Goal: Transaction & Acquisition: Purchase product/service

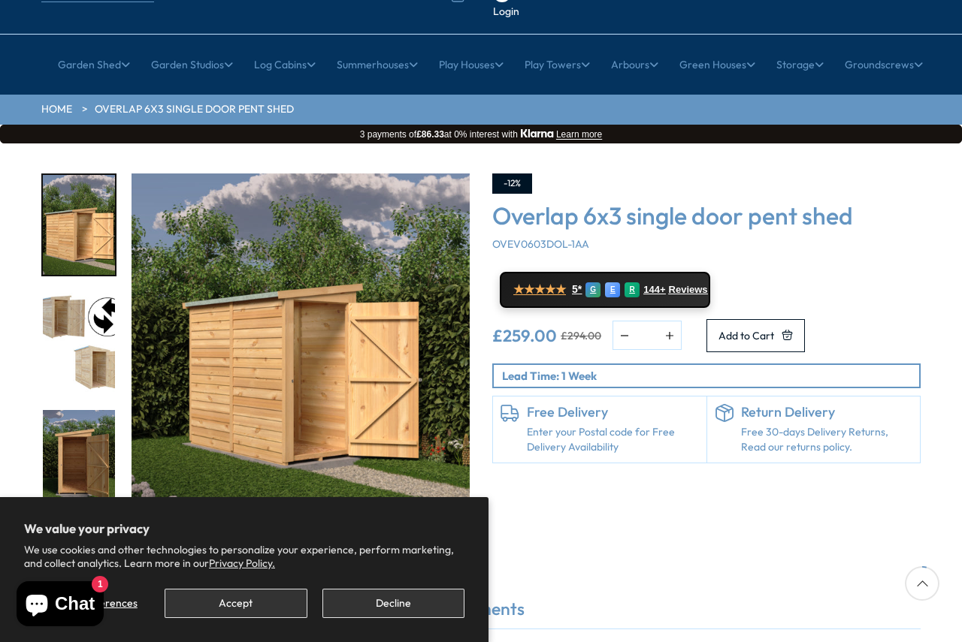
scroll to position [150, 0]
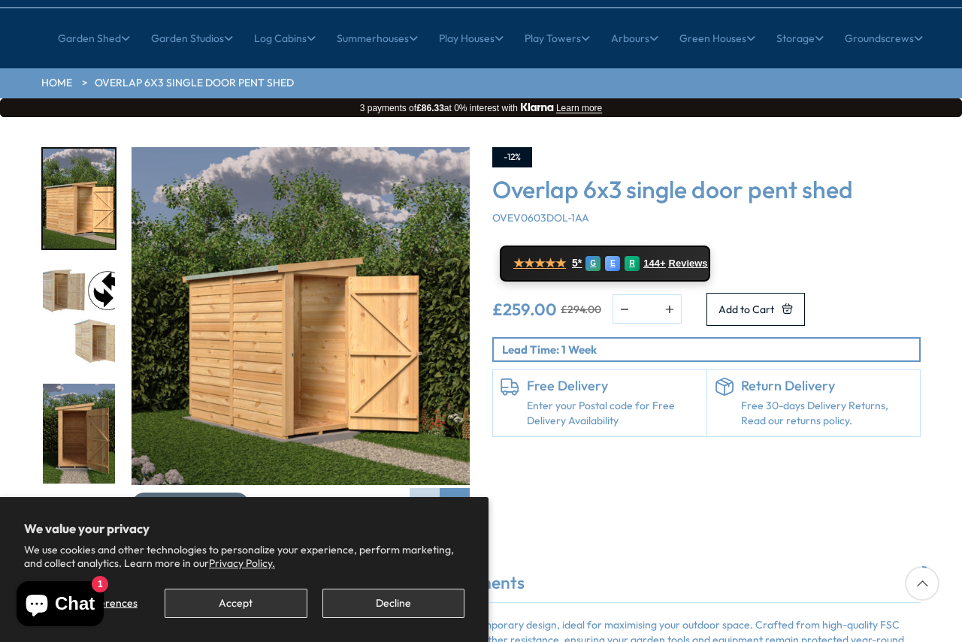
click at [207, 499] on span "Click To Expand" at bounding box center [198, 506] width 77 height 14
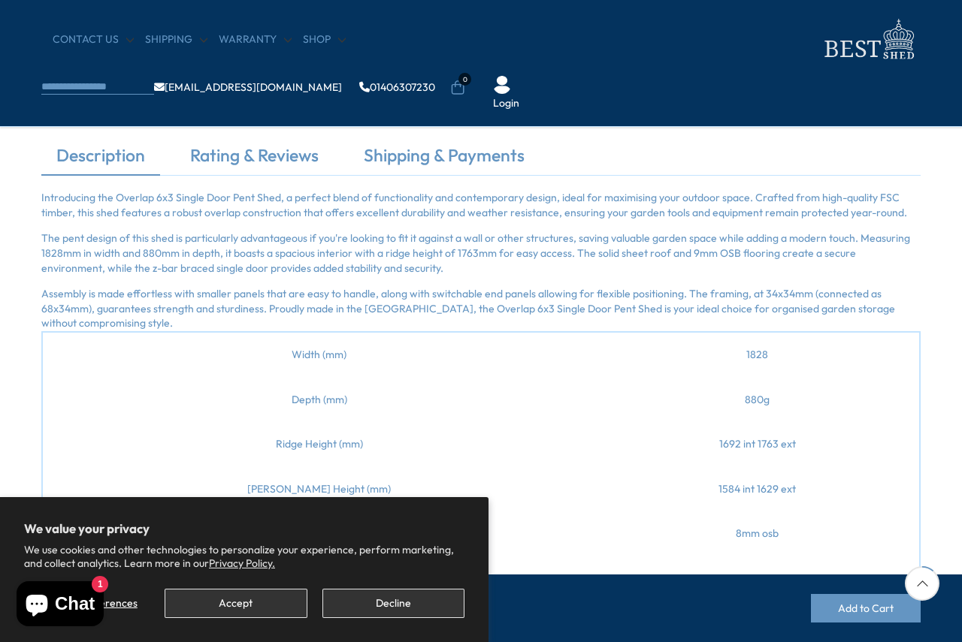
scroll to position [225, 0]
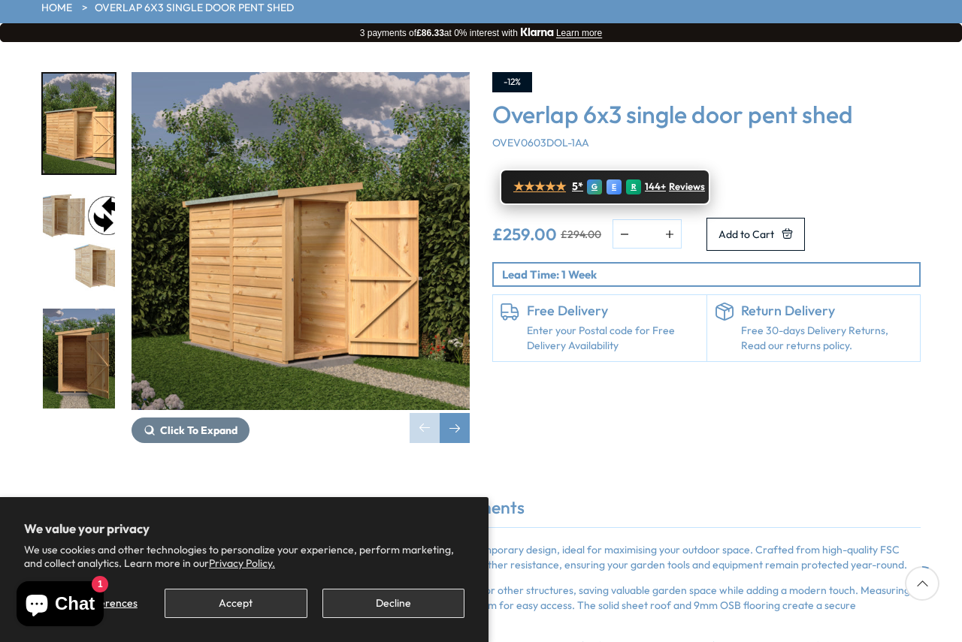
click at [553, 180] on span "★★★★★" at bounding box center [539, 187] width 53 height 14
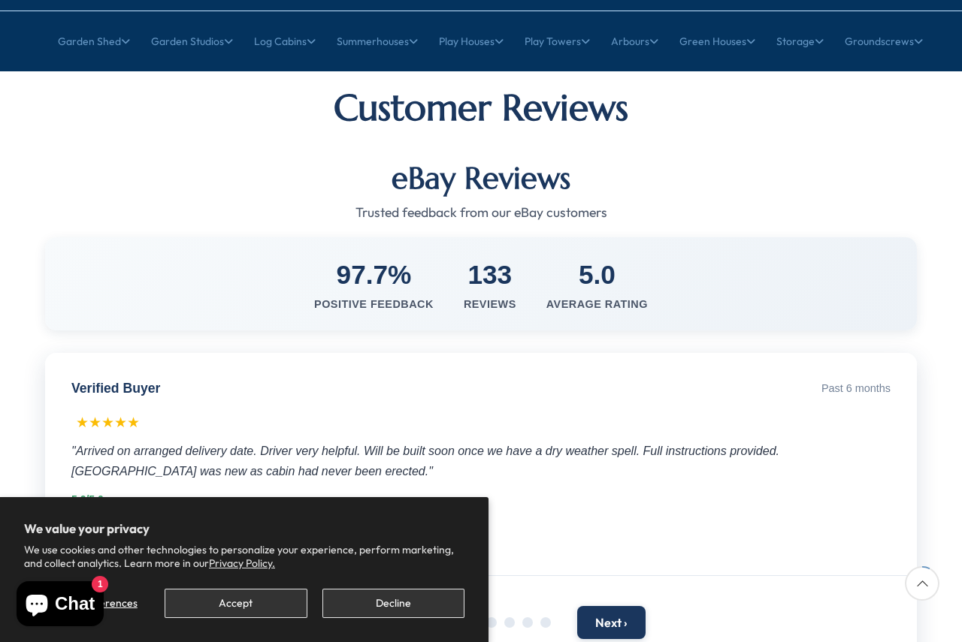
scroll to position [150, 0]
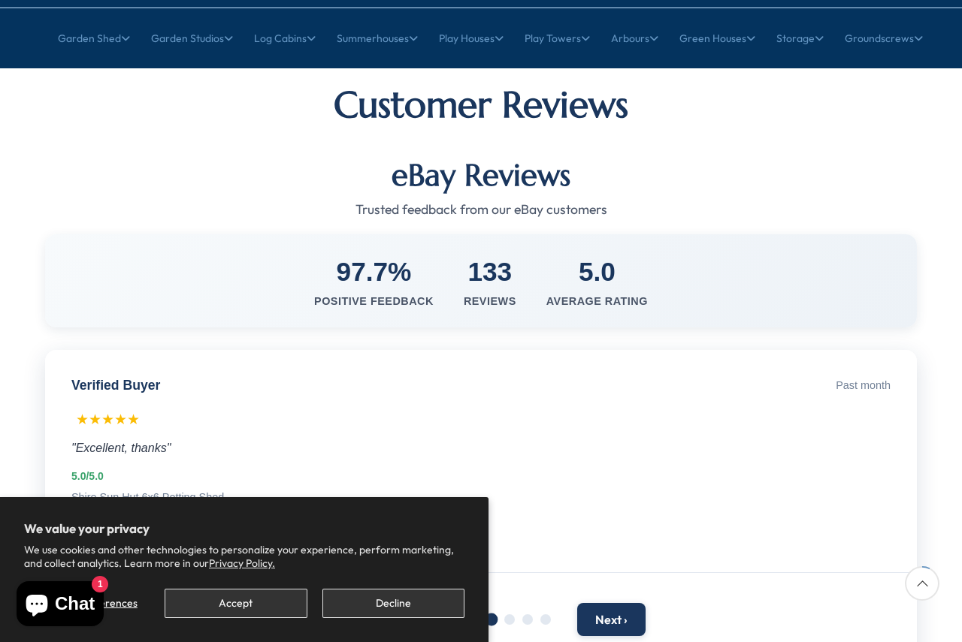
drag, startPoint x: 230, startPoint y: 392, endPoint x: 231, endPoint y: 403, distance: 10.5
click at [228, 403] on div "Verified Buyer Past month ★★★★★ "Excellent, thanks" 5.0/5.0 Shire Sun Hut 6x6 P…" at bounding box center [480, 461] width 871 height 223
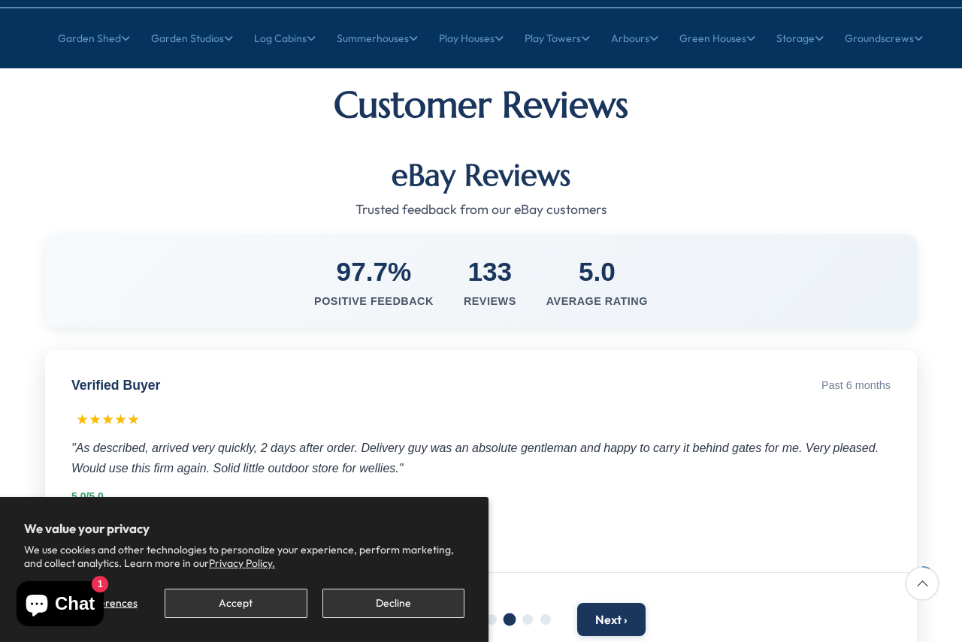
click at [289, 438] on div ""As described, arrived very quickly, 2 days after order. Delivery guy was an ab…" at bounding box center [480, 458] width 819 height 41
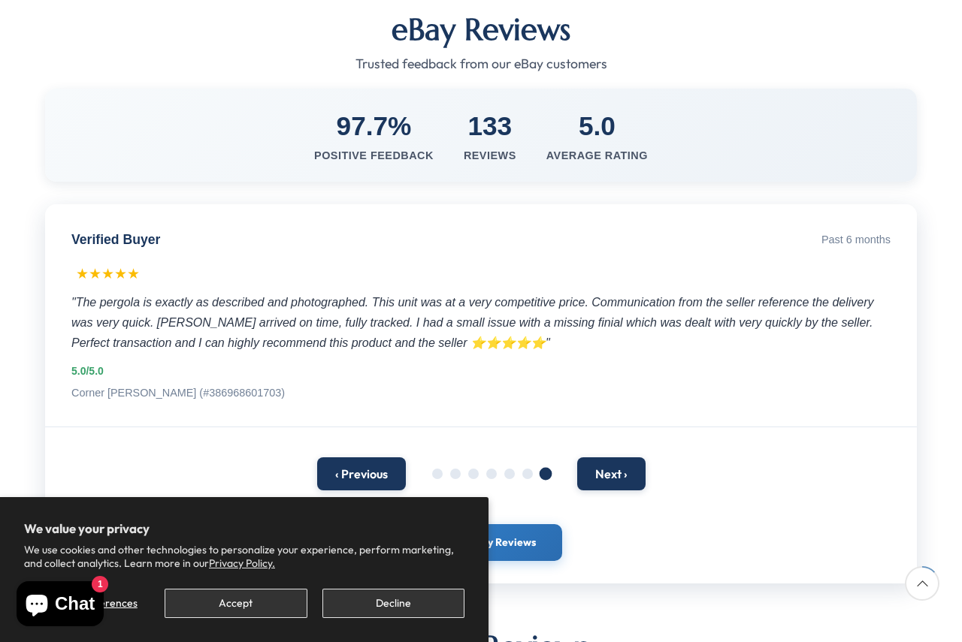
scroll to position [300, 0]
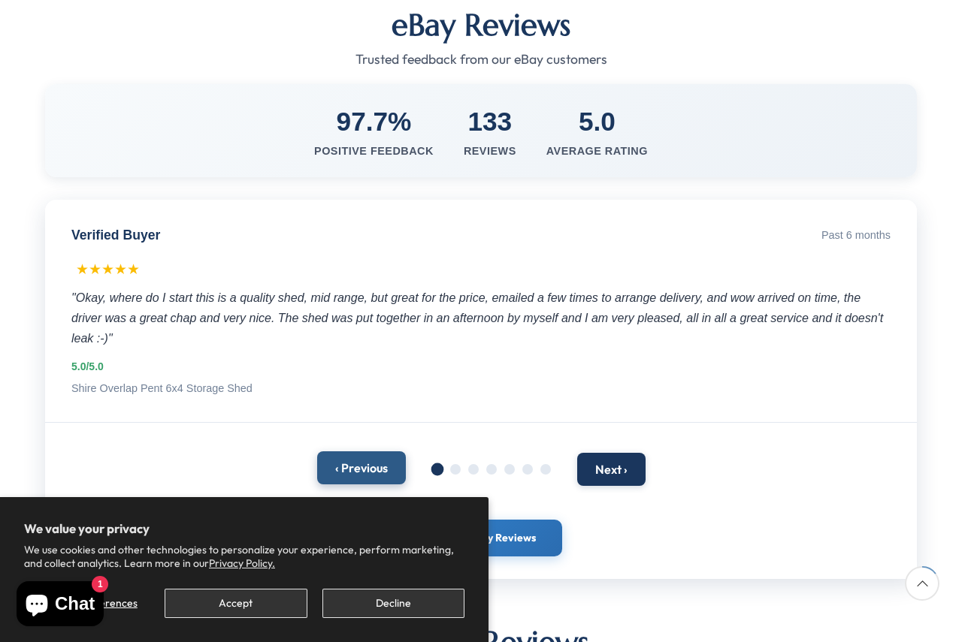
click at [373, 451] on button "‹ Previous" at bounding box center [361, 467] width 89 height 33
click at [620, 451] on button "Next ›" at bounding box center [611, 467] width 68 height 33
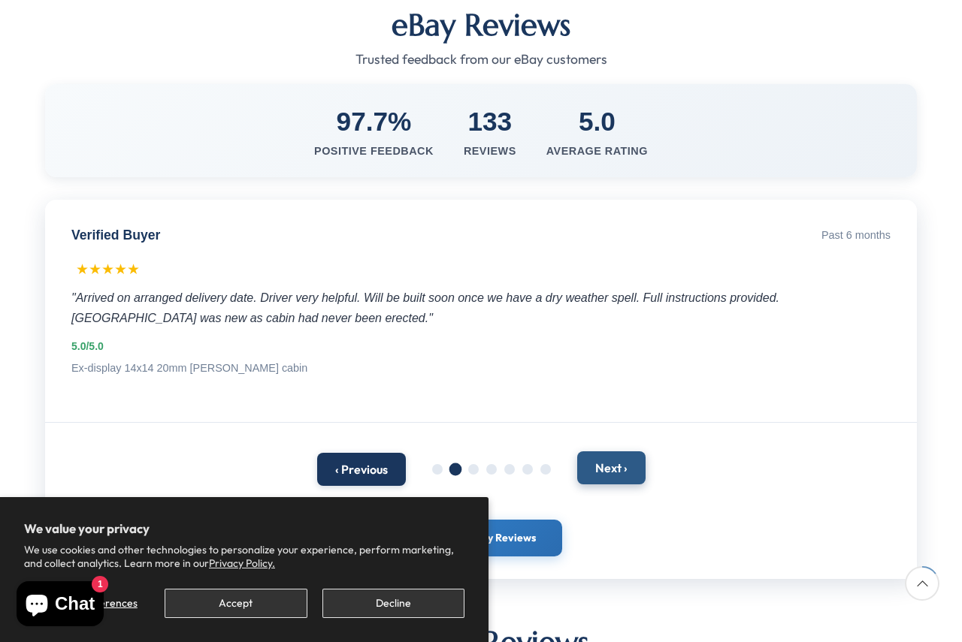
click at [620, 451] on button "Next ›" at bounding box center [611, 467] width 68 height 33
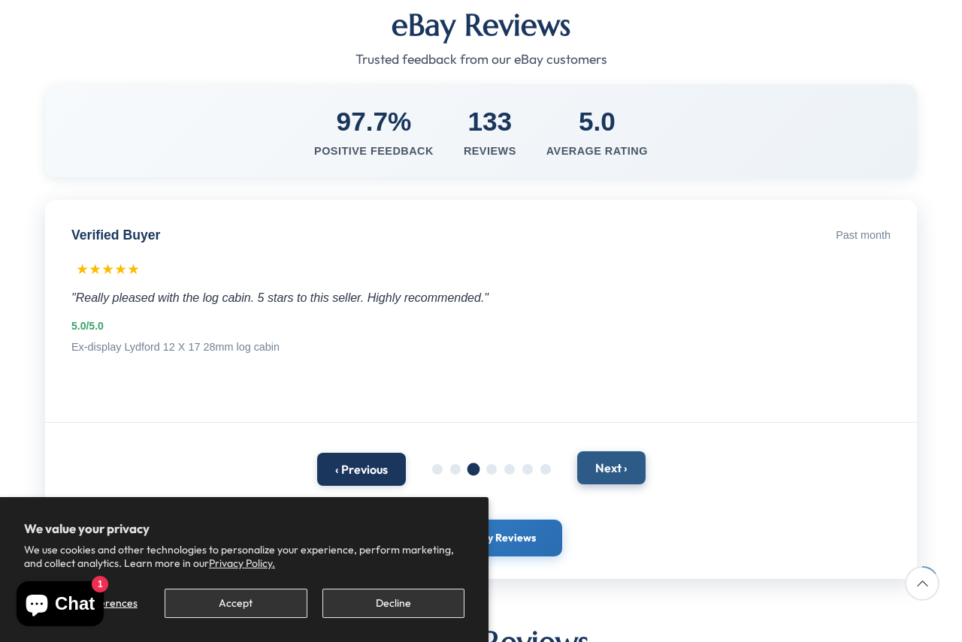
click at [620, 451] on button "Next ›" at bounding box center [611, 467] width 68 height 33
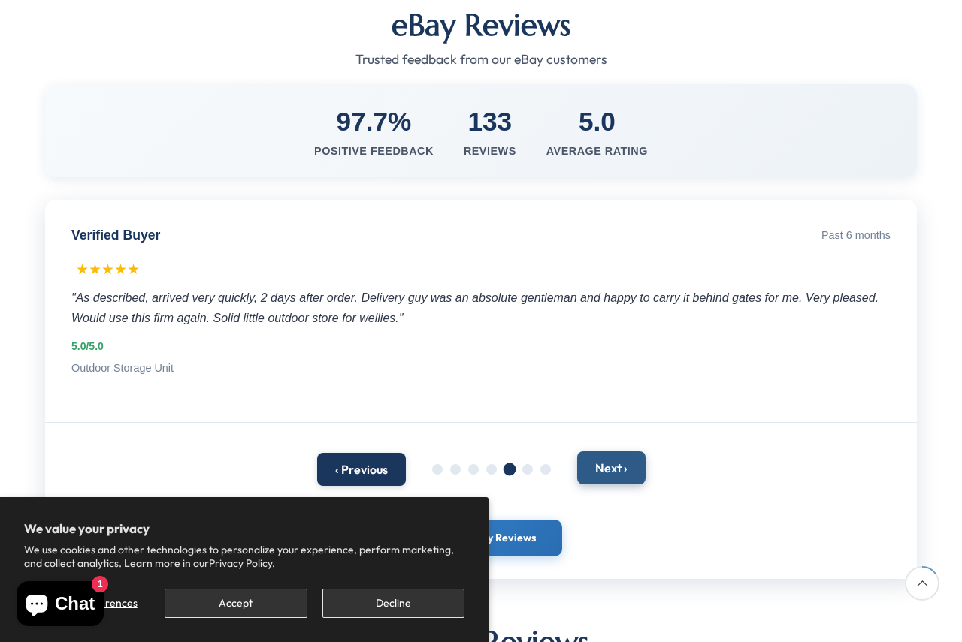
click at [620, 451] on button "Next ›" at bounding box center [611, 467] width 68 height 33
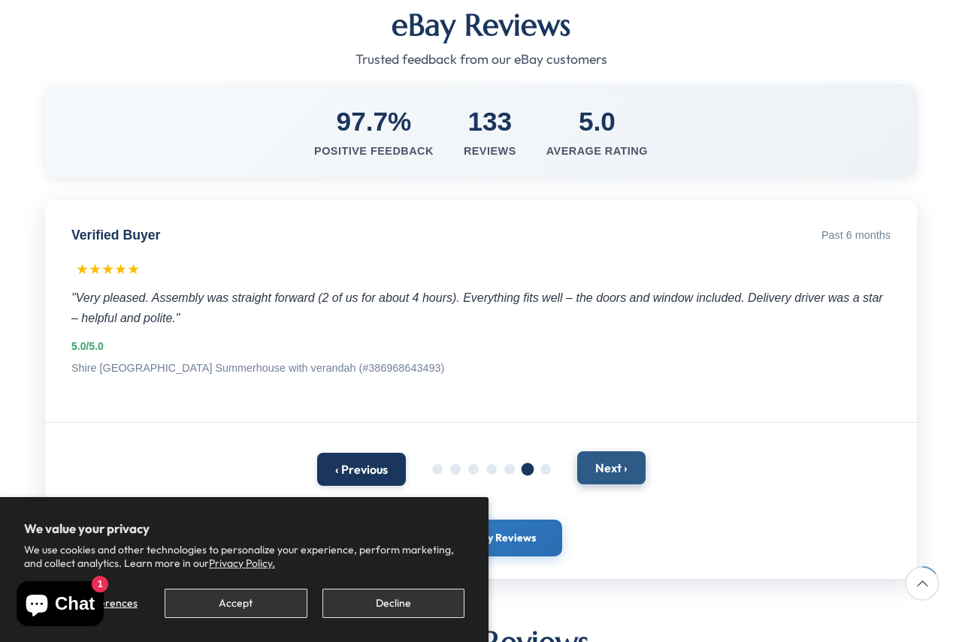
click at [620, 451] on button "Next ›" at bounding box center [611, 467] width 68 height 33
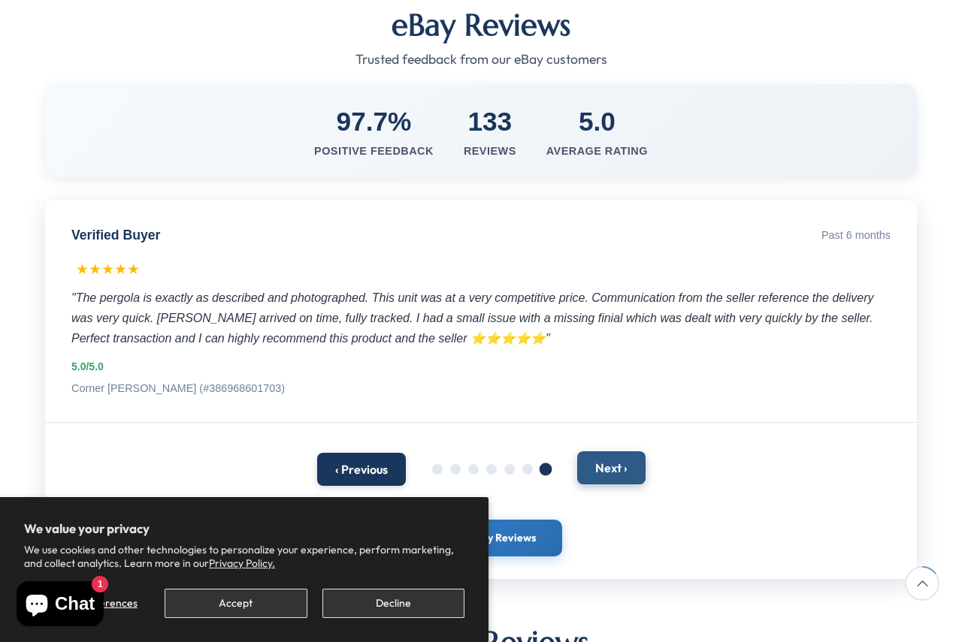
click at [620, 451] on button "Next ›" at bounding box center [611, 467] width 68 height 33
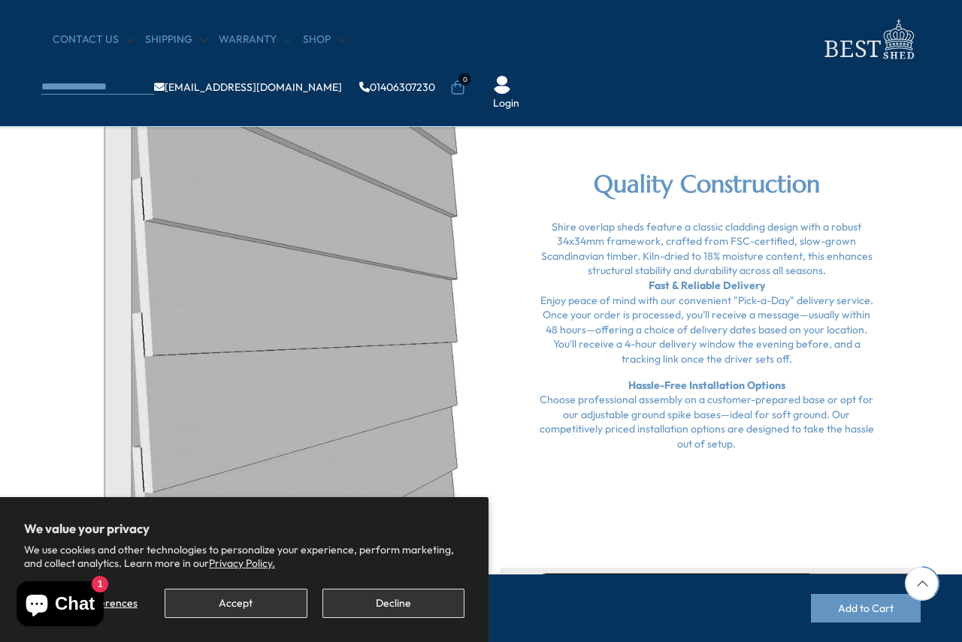
scroll to position [1277, 0]
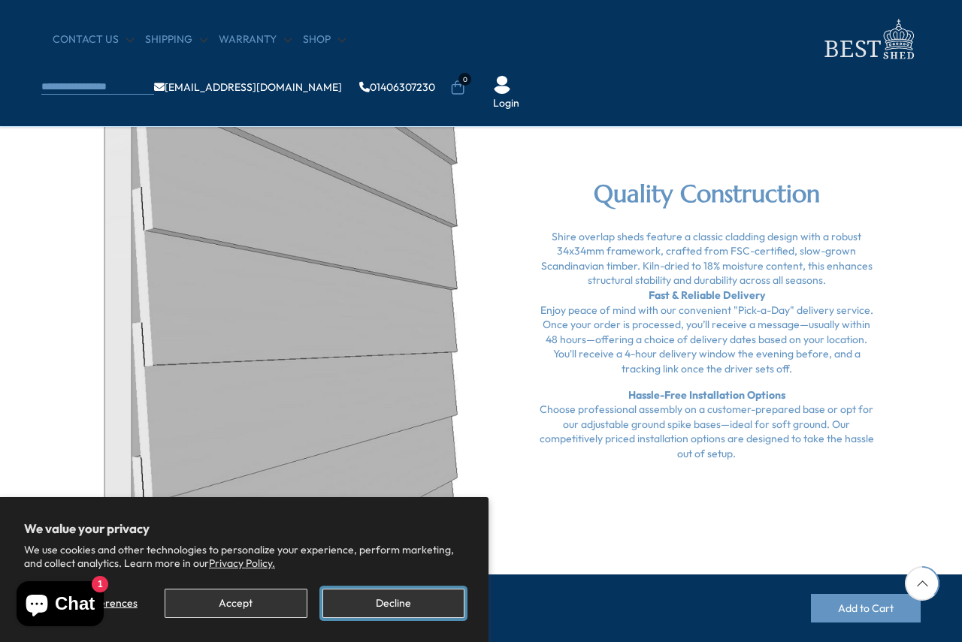
click at [355, 603] on button "Decline" at bounding box center [393, 603] width 142 height 29
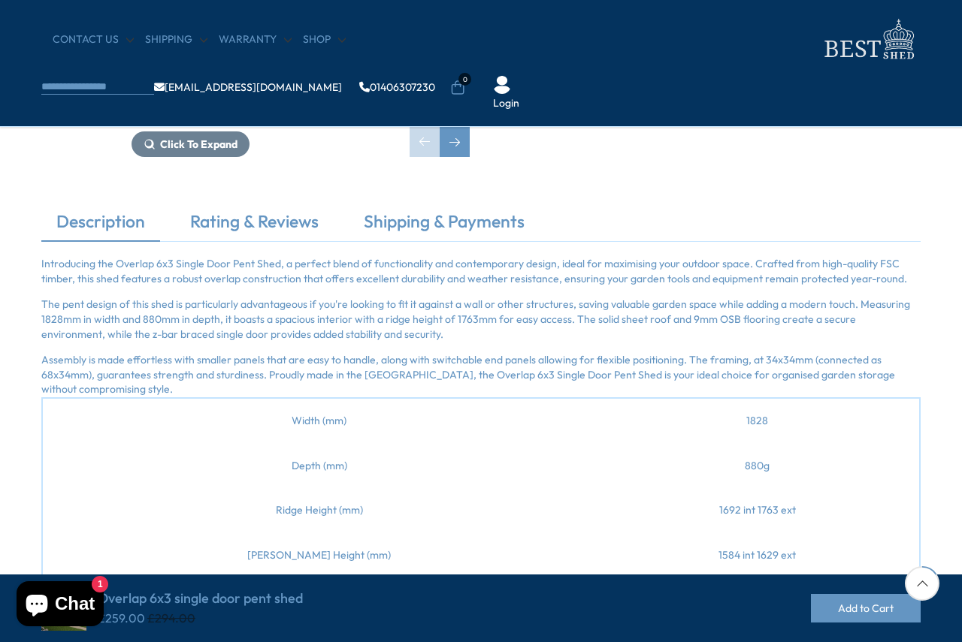
scroll to position [376, 0]
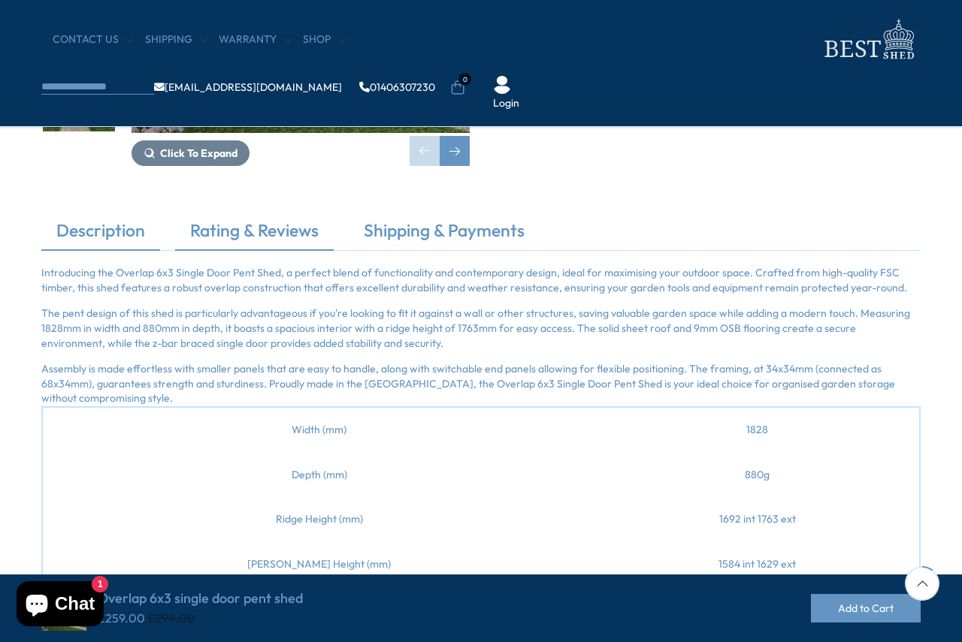
click at [280, 234] on link "Rating & Reviews" at bounding box center [254, 235] width 159 height 32
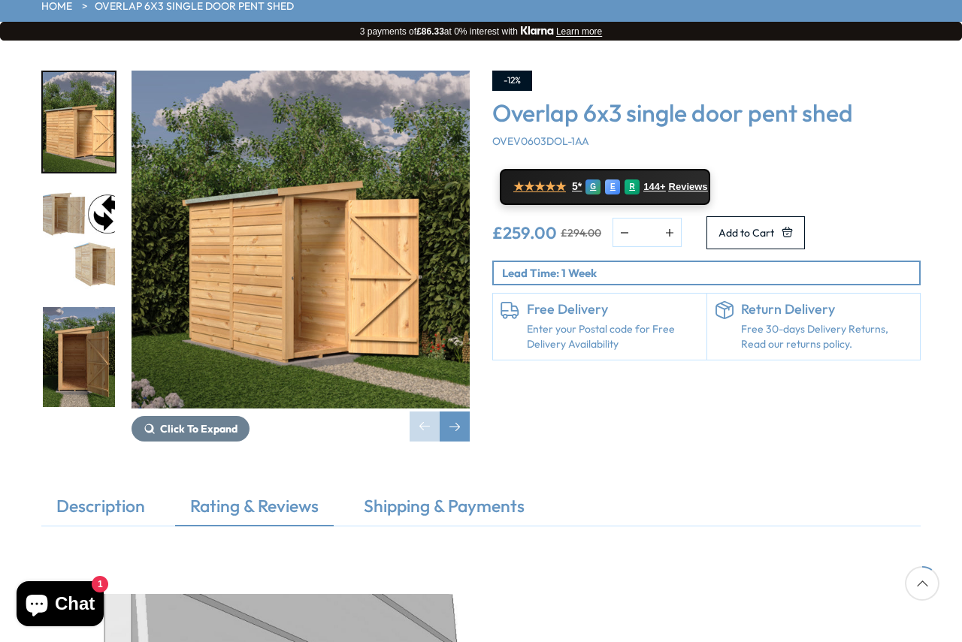
scroll to position [225, 0]
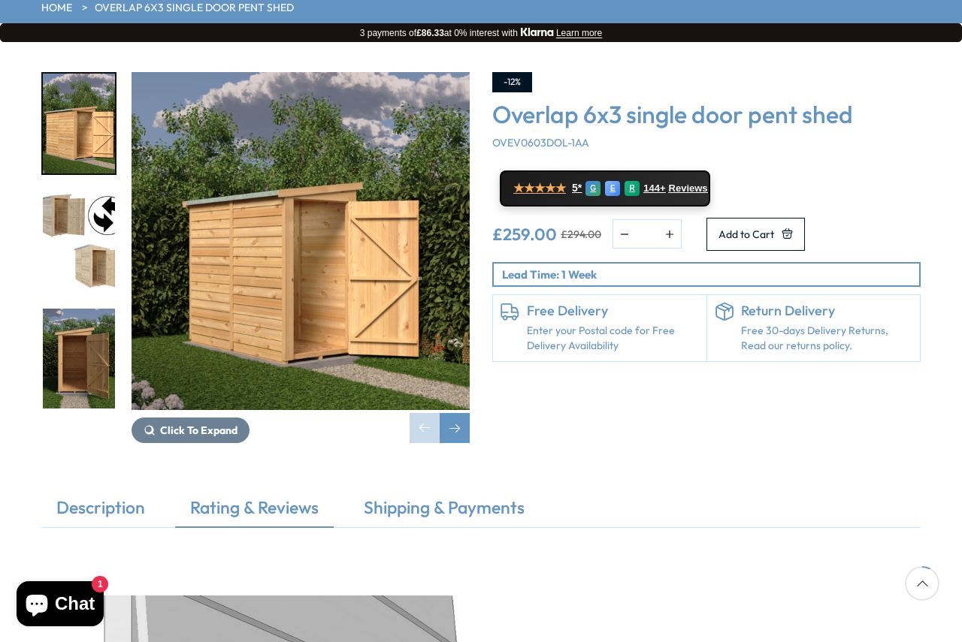
click at [265, 496] on link "Rating & Reviews" at bounding box center [254, 512] width 159 height 32
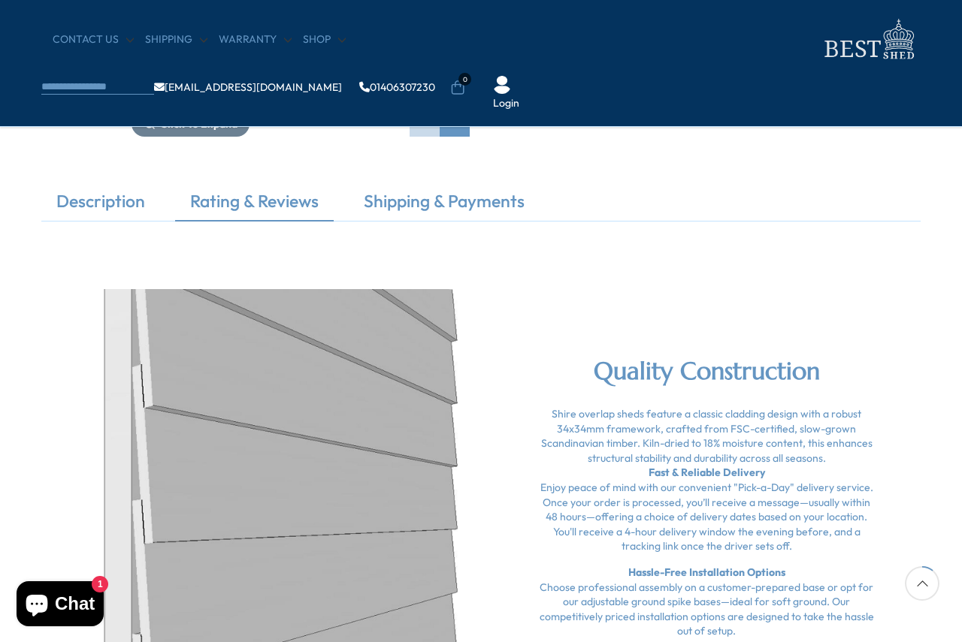
scroll to position [247, 0]
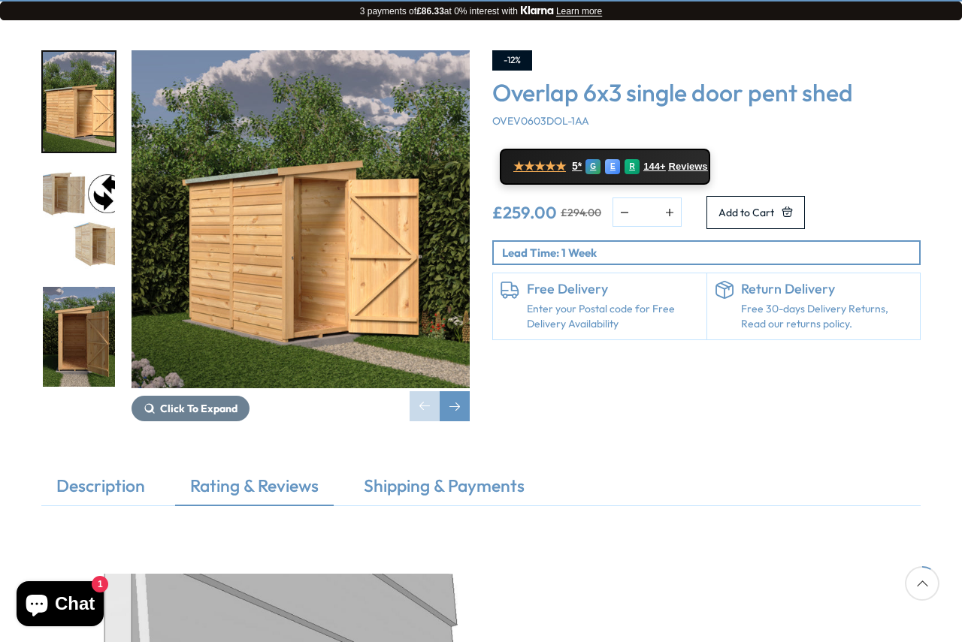
click at [576, 302] on link "Enter your Postal code for Free Delivery Availability" at bounding box center [613, 316] width 172 height 29
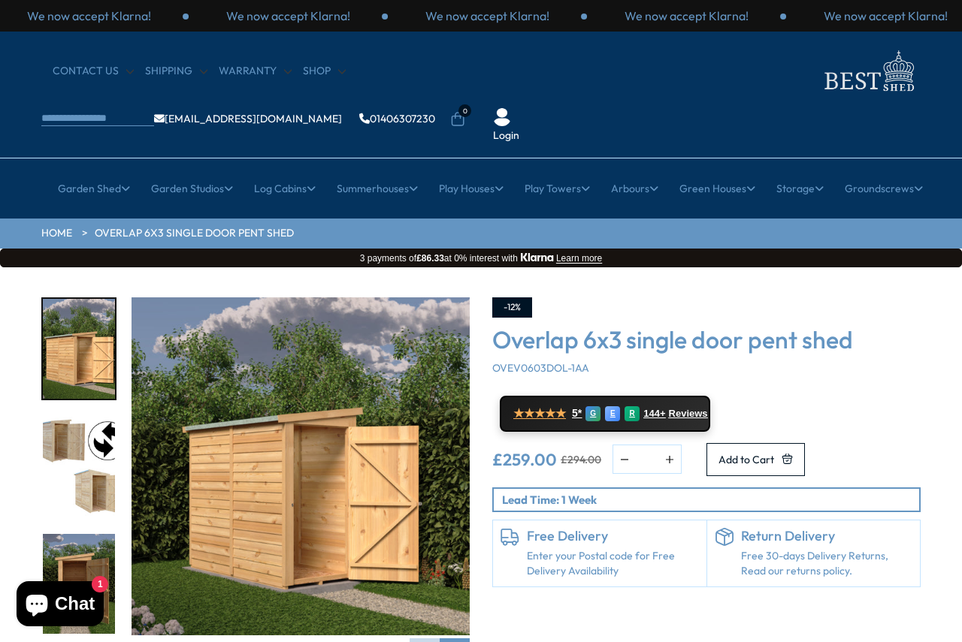
click at [580, 549] on link "Enter your Postal code for Free Delivery Availability" at bounding box center [613, 563] width 172 height 29
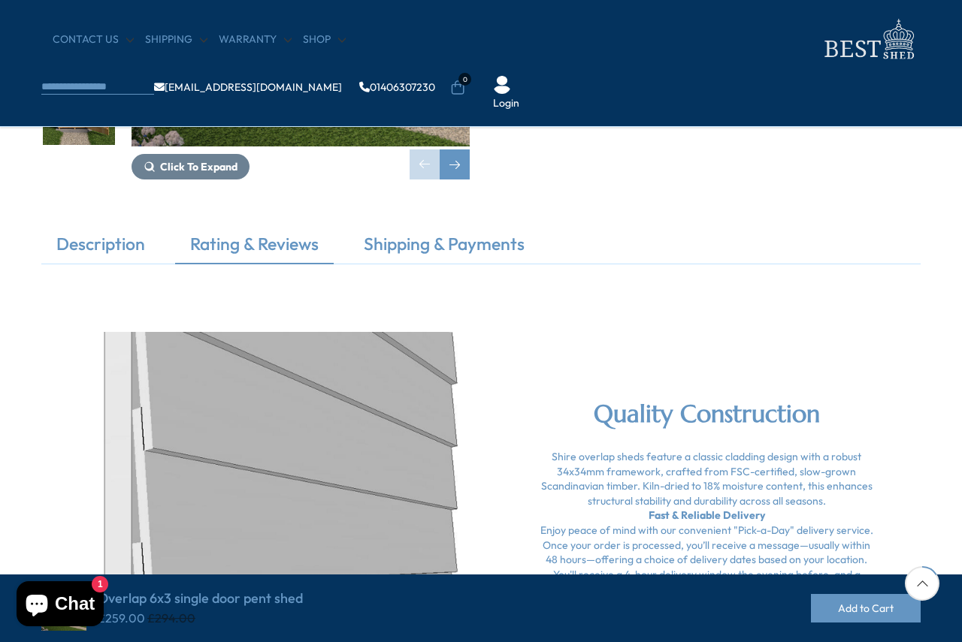
scroll to position [225, 0]
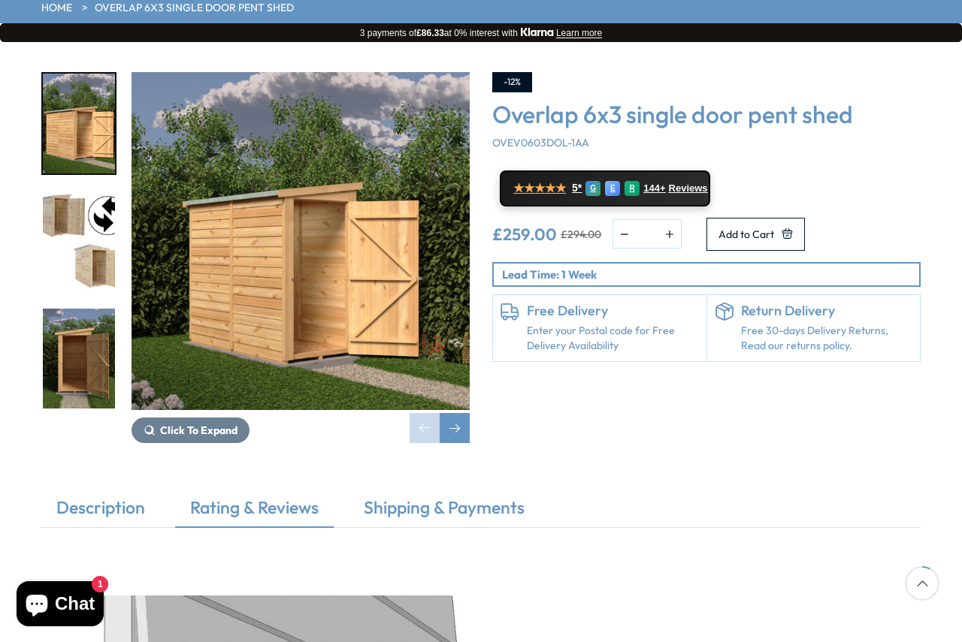
click at [585, 324] on link "Enter your Postal code for Free Delivery Availability" at bounding box center [613, 338] width 172 height 29
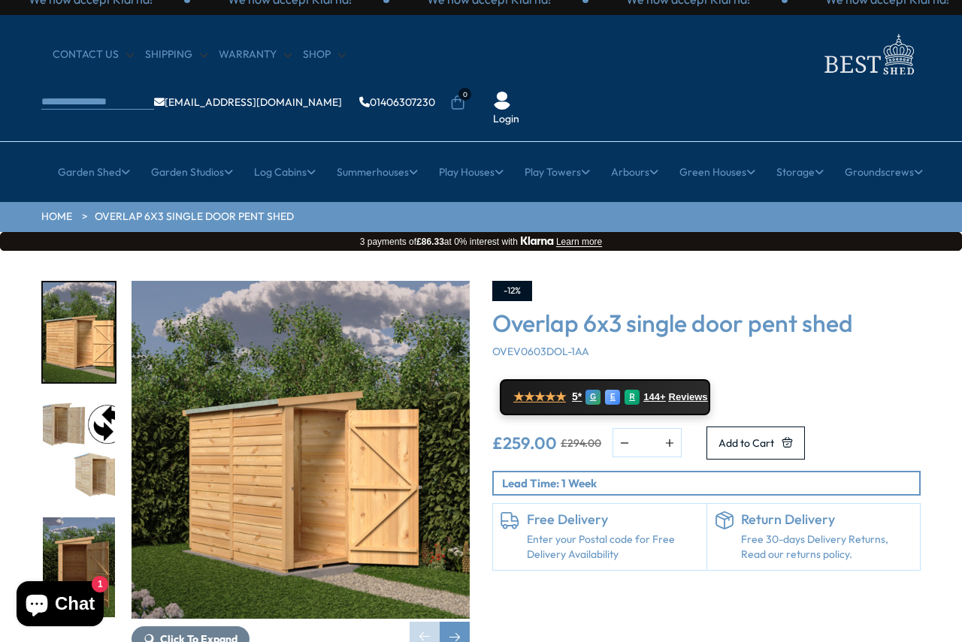
scroll to position [0, 0]
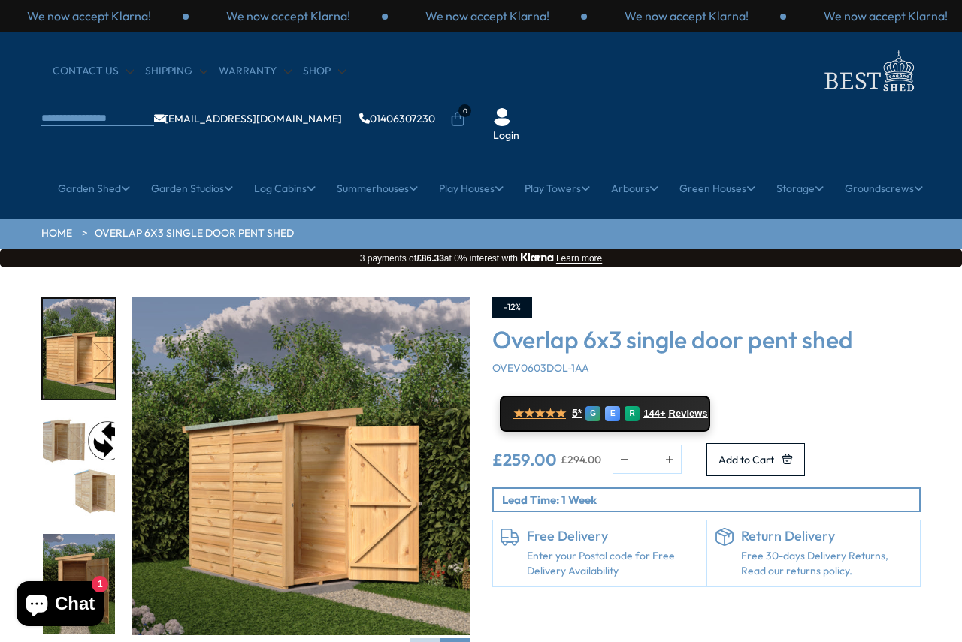
click at [570, 549] on link "Enter your Postal code for Free Delivery Availability" at bounding box center [613, 563] width 172 height 29
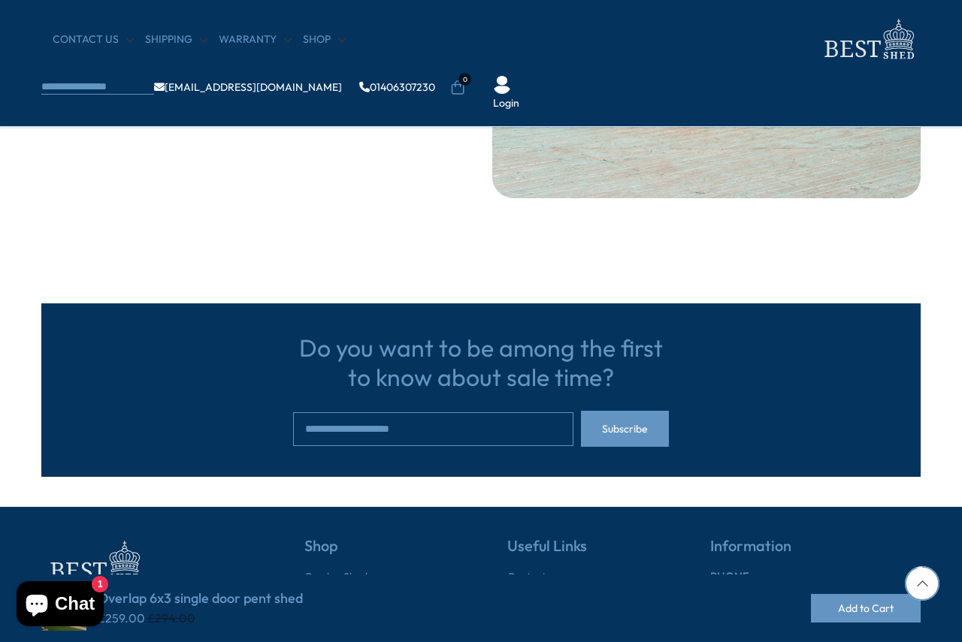
scroll to position [2801, 0]
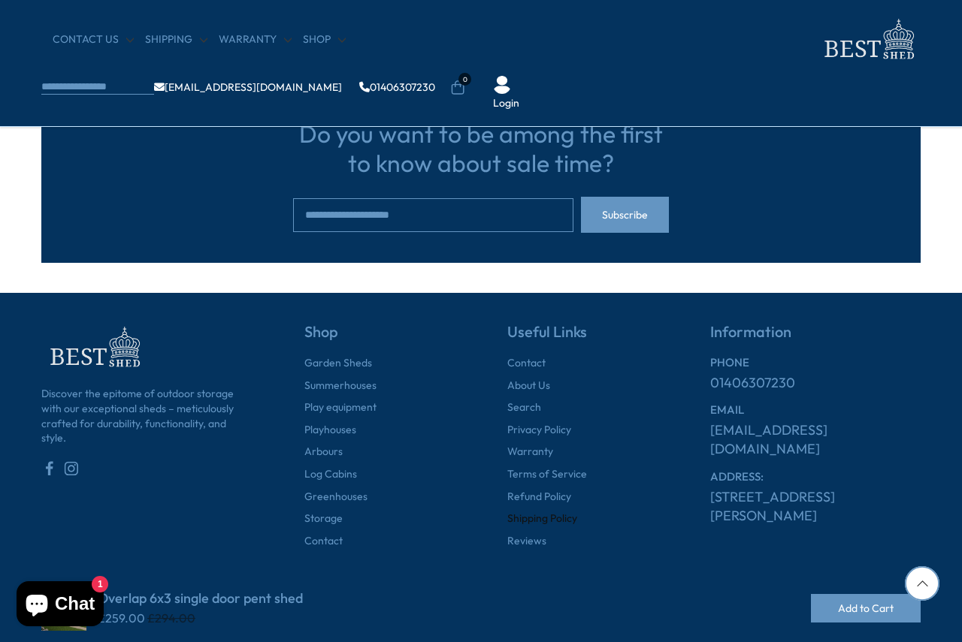
click at [567, 518] on link "Shipping Policy" at bounding box center [542, 519] width 70 height 15
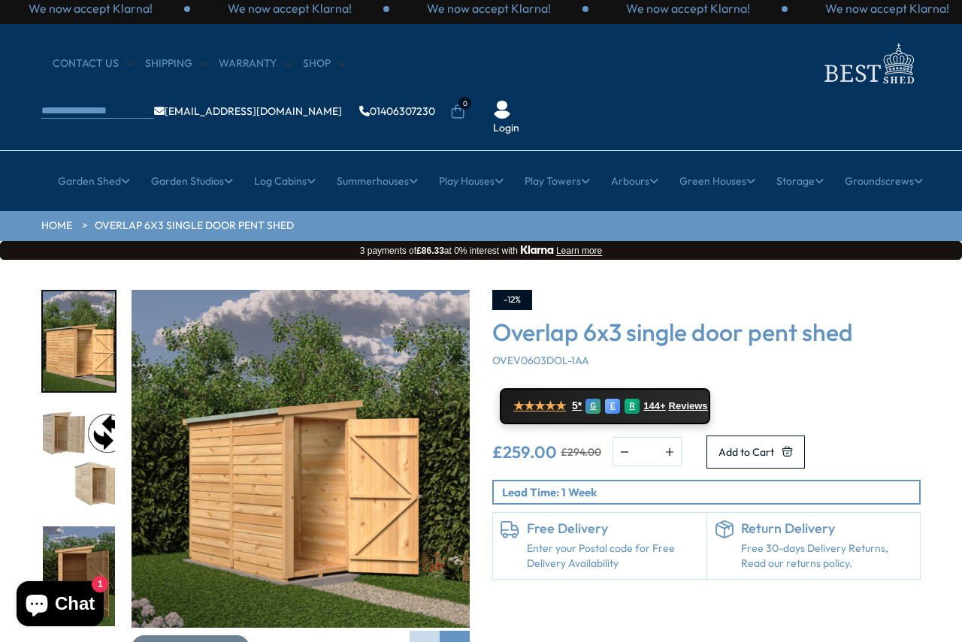
scroll to position [6, 0]
